Goal: Task Accomplishment & Management: Manage account settings

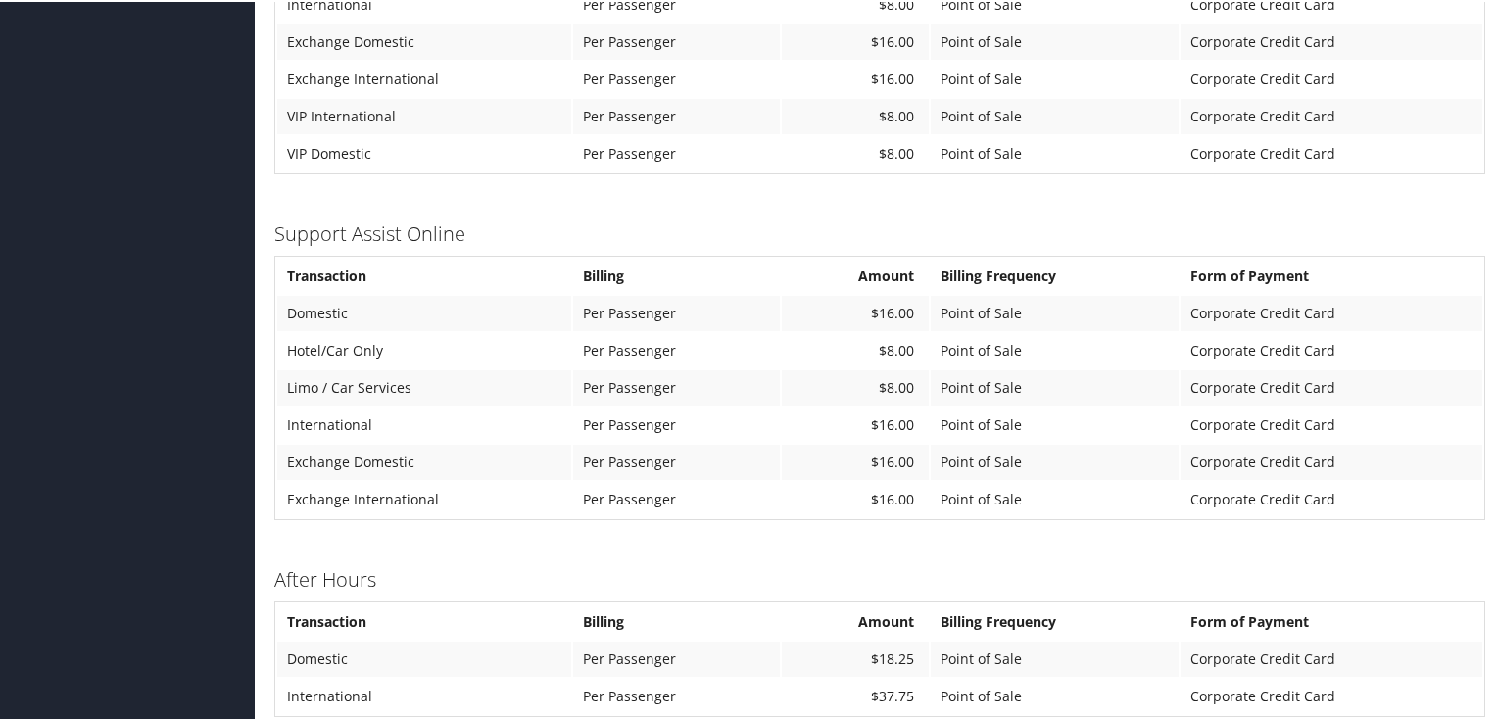
scroll to position [1332, 0]
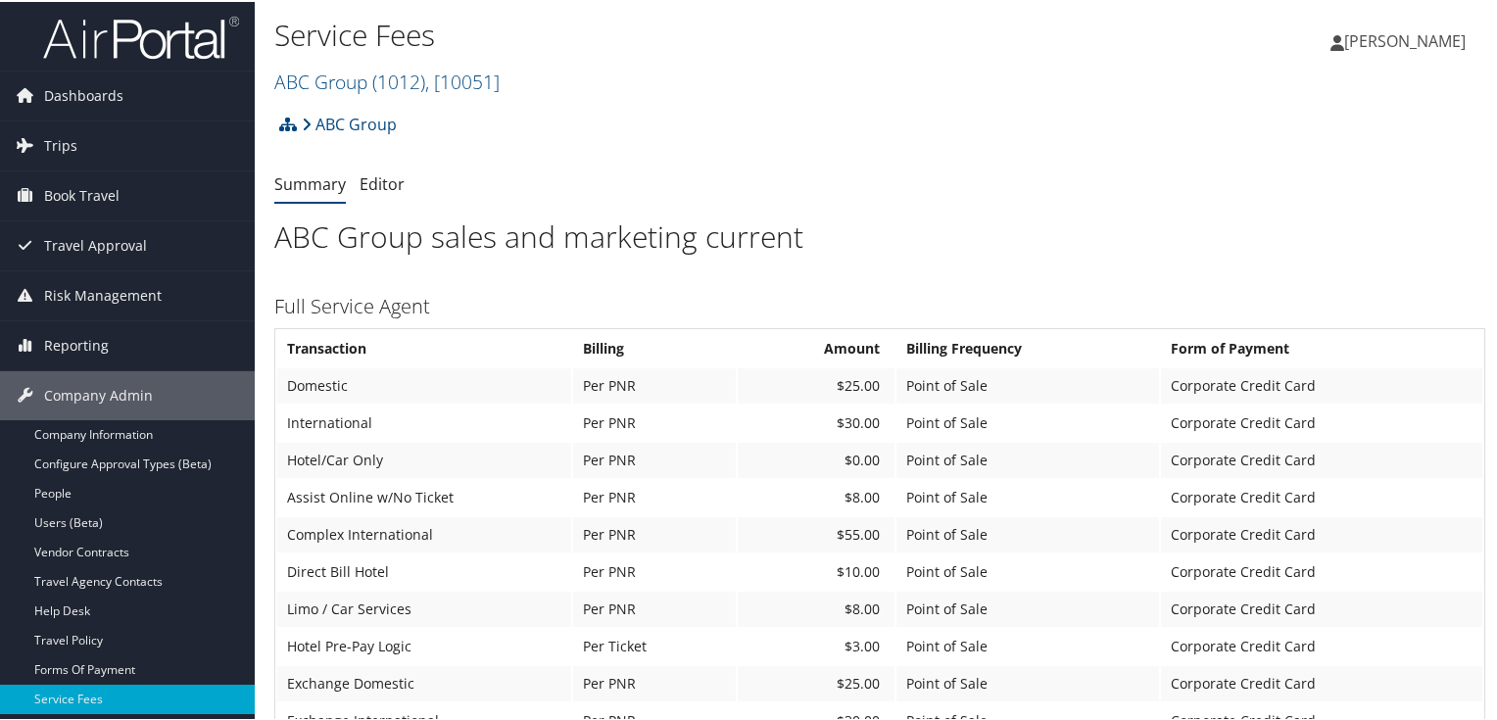
click at [1280, 145] on div "ABC Group Account Structure ABC Group (1012) ACTIVE Create Child × Create Clien…" at bounding box center [879, 129] width 1211 height 53
